Goal: Task Accomplishment & Management: Manage account settings

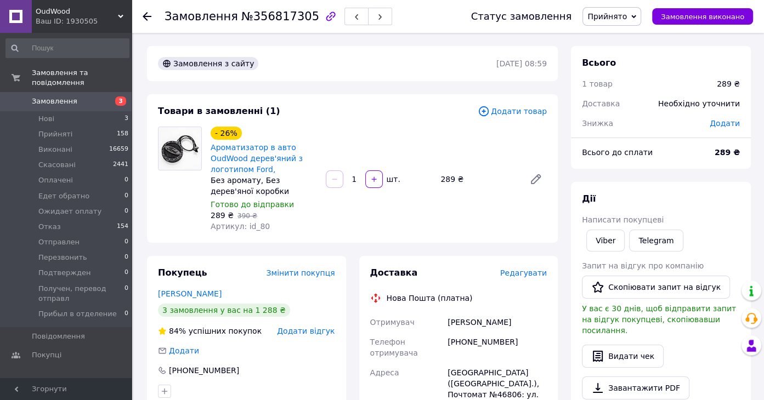
click at [637, 16] on span "Прийнято" at bounding box center [611, 16] width 59 height 19
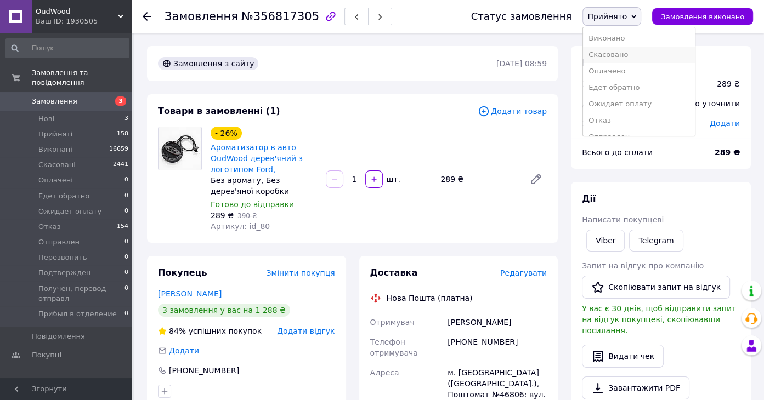
click at [624, 54] on li "Скасовано" at bounding box center [639, 55] width 112 height 16
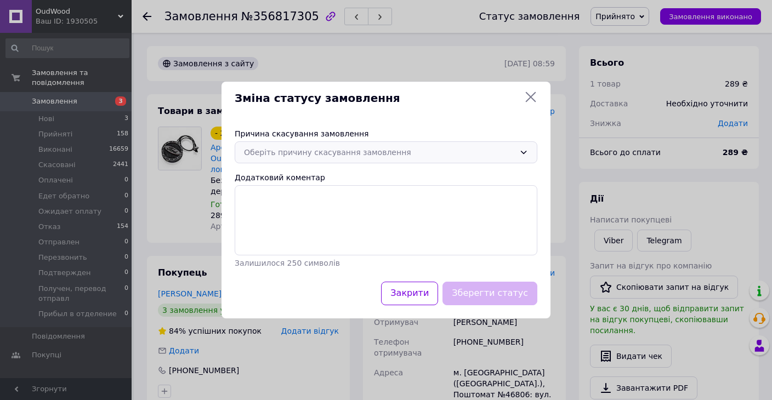
click at [513, 153] on div "Оберіть причину скасування замовлення" at bounding box center [379, 152] width 271 height 12
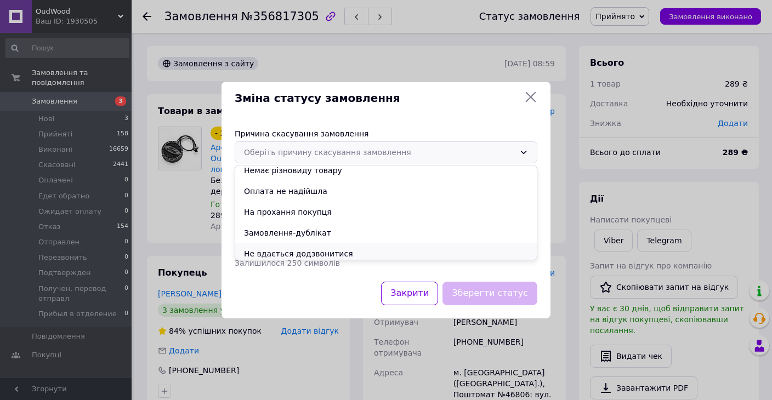
scroll to position [51, 0]
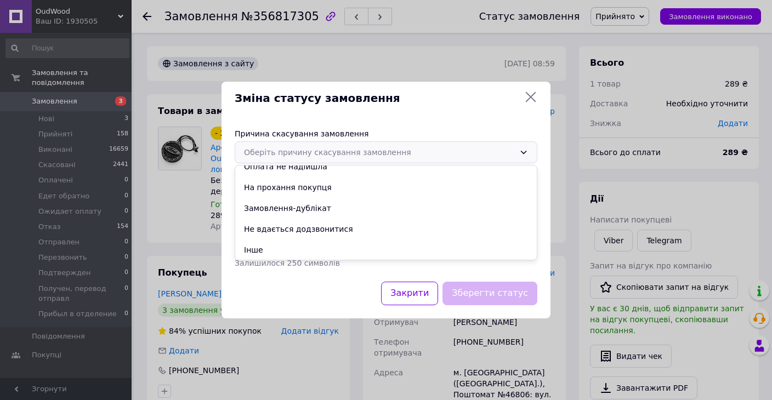
click at [281, 246] on li "Інше" at bounding box center [385, 250] width 301 height 21
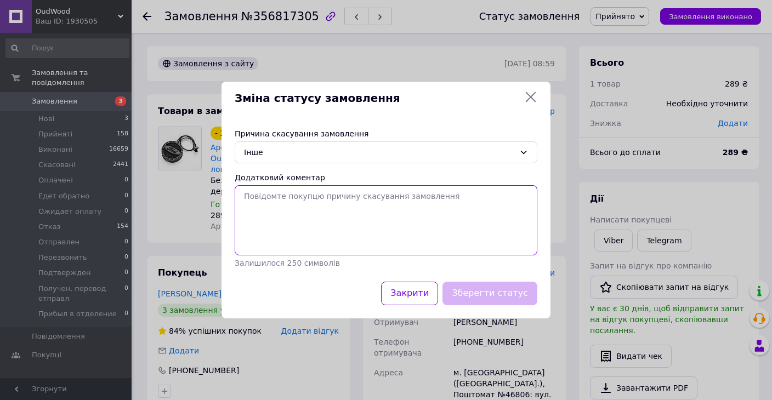
click at [269, 219] on textarea "Додатковий коментар" at bounding box center [386, 220] width 303 height 70
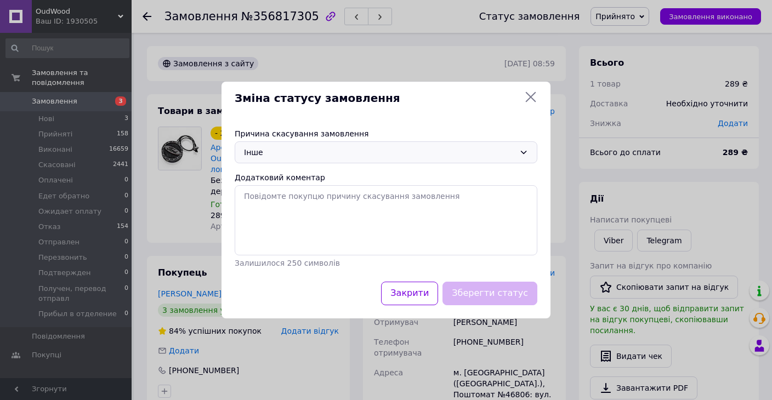
click at [516, 145] on div "Інше" at bounding box center [386, 152] width 303 height 22
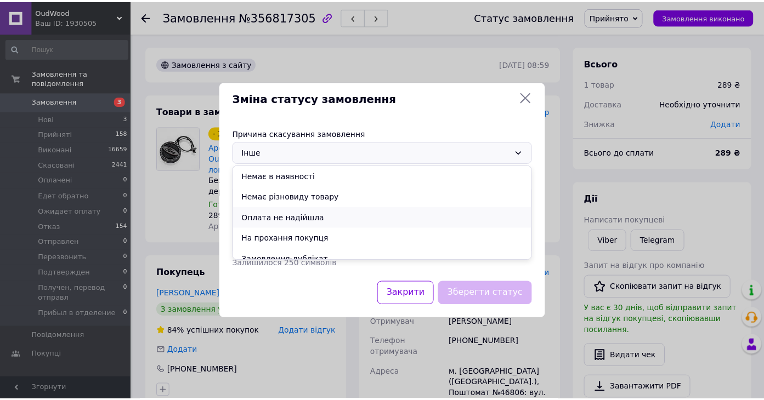
scroll to position [52, 0]
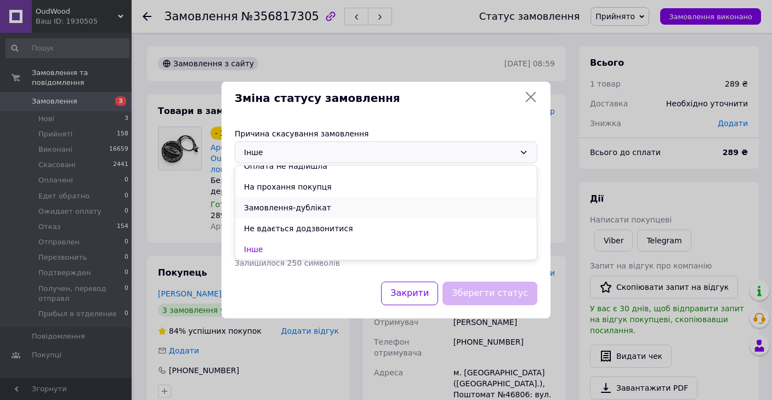
click at [318, 207] on li "Замовлення-дублікат" at bounding box center [385, 207] width 301 height 21
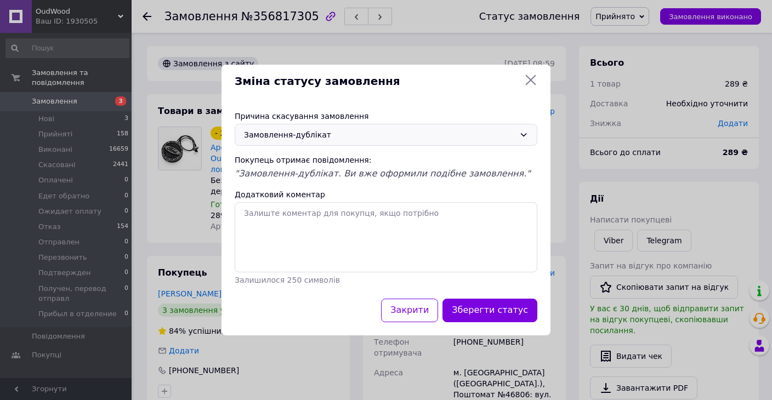
click at [489, 307] on button "Зберегти статус" at bounding box center [489, 311] width 95 height 24
